Goal: Information Seeking & Learning: Learn about a topic

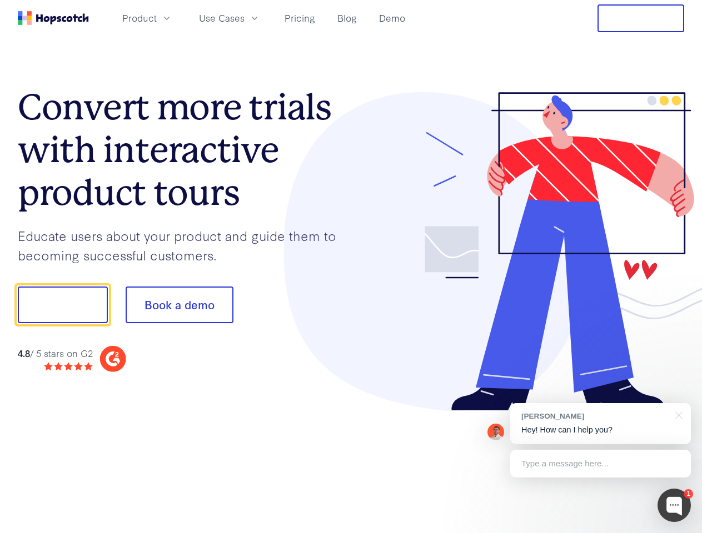
click at [351, 267] on div at bounding box center [517, 251] width 333 height 319
click at [157, 18] on span "Product" at bounding box center [139, 18] width 34 height 14
click at [244, 18] on span "Use Cases" at bounding box center [222, 18] width 46 height 14
click at [641, 18] on button "Free Trial" at bounding box center [640, 18] width 87 height 28
click at [62, 305] on button "Show me!" at bounding box center [63, 305] width 90 height 37
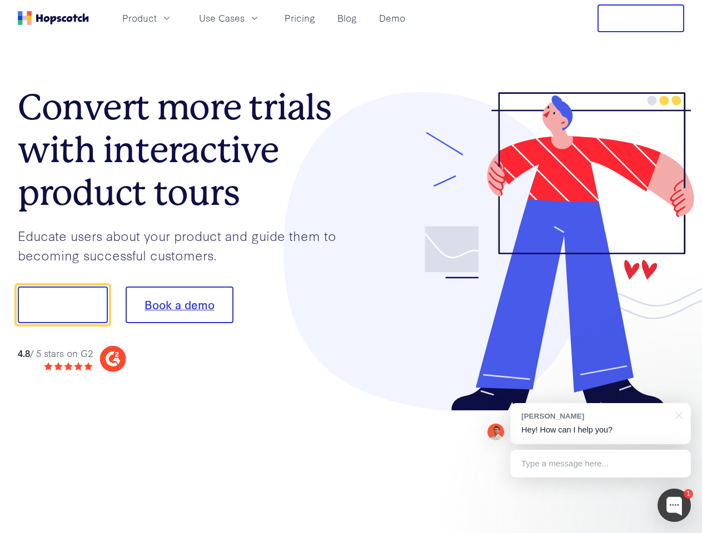
click at [179, 305] on button "Book a demo" at bounding box center [180, 305] width 108 height 37
click at [674, 506] on div at bounding box center [673, 505] width 33 height 33
click at [600, 424] on div "[PERSON_NAME] Hey! How can I help you?" at bounding box center [600, 423] width 181 height 41
click at [677, 533] on div "1 [PERSON_NAME] Hey! How can I help you? Type a message here... Free live chat …" at bounding box center [351, 533] width 702 height 0
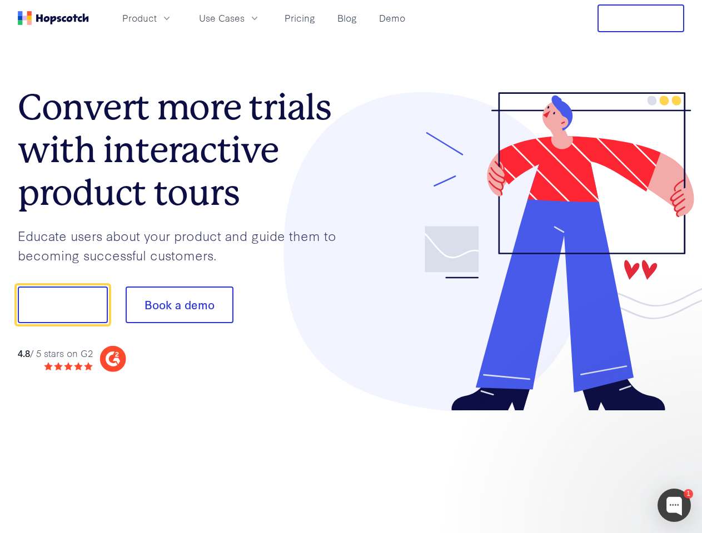
click at [600, 464] on div at bounding box center [586, 303] width 208 height 371
